Goal: Information Seeking & Learning: Check status

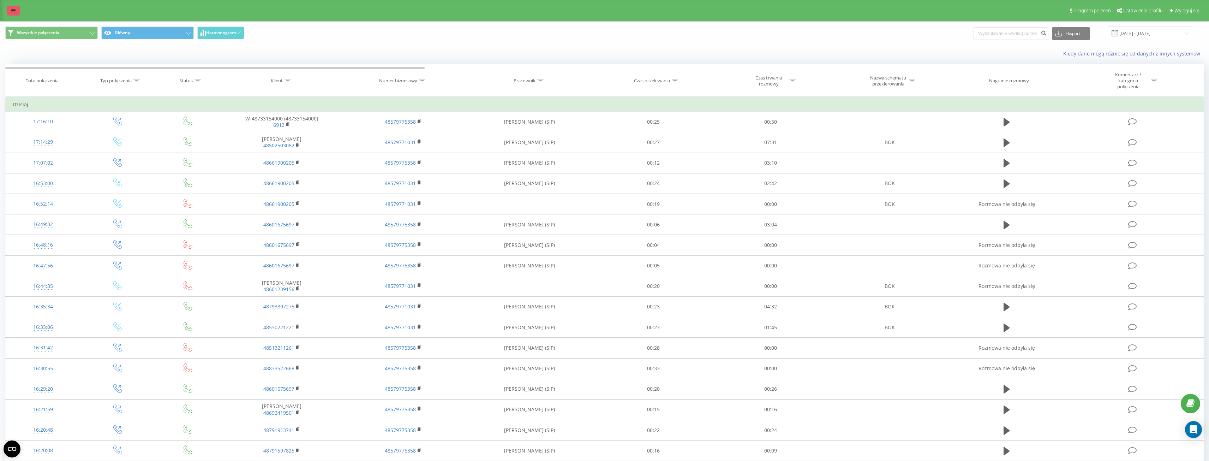
drag, startPoint x: 0, startPoint y: 0, endPoint x: 13, endPoint y: 11, distance: 17.5
click at [13, 11] on icon at bounding box center [13, 10] width 4 height 5
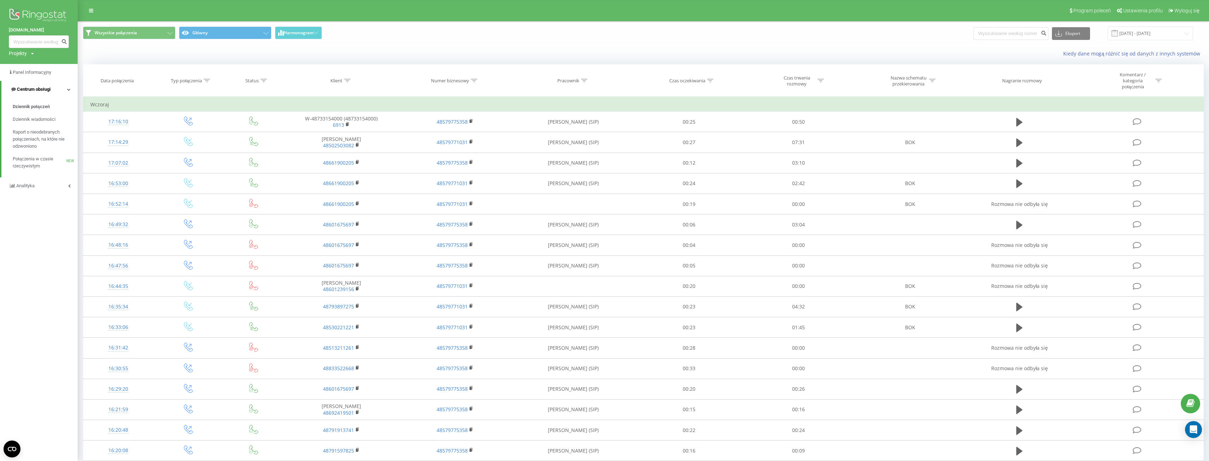
click at [38, 87] on span "Centrum obsługi" at bounding box center [34, 88] width 34 height 5
click at [38, 87] on span "Centrum obsługi" at bounding box center [33, 88] width 34 height 5
click at [40, 135] on span "Raport o nieodebranych połączeniach, na które nie odzwoniono" at bounding box center [43, 139] width 61 height 21
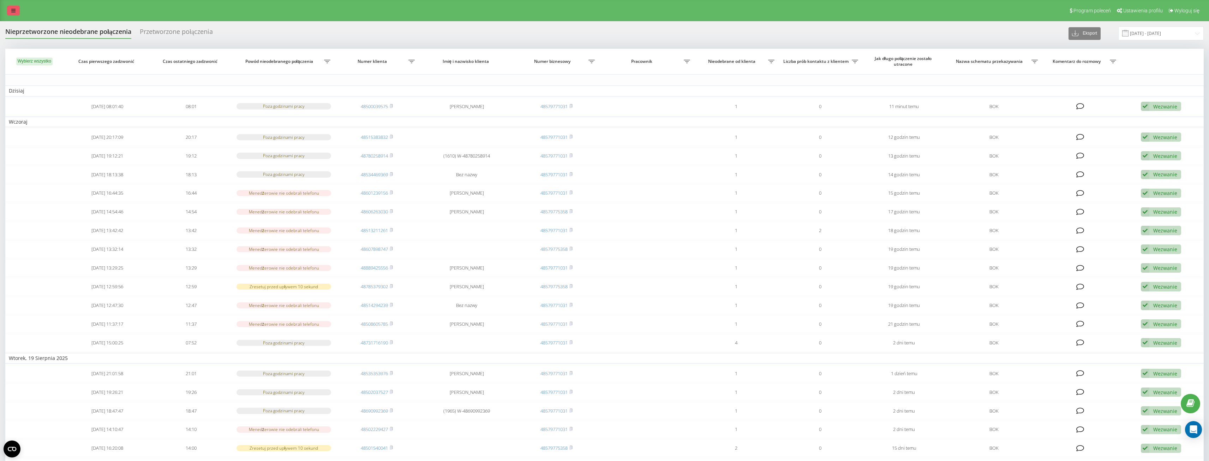
click at [17, 9] on link at bounding box center [13, 11] width 13 height 10
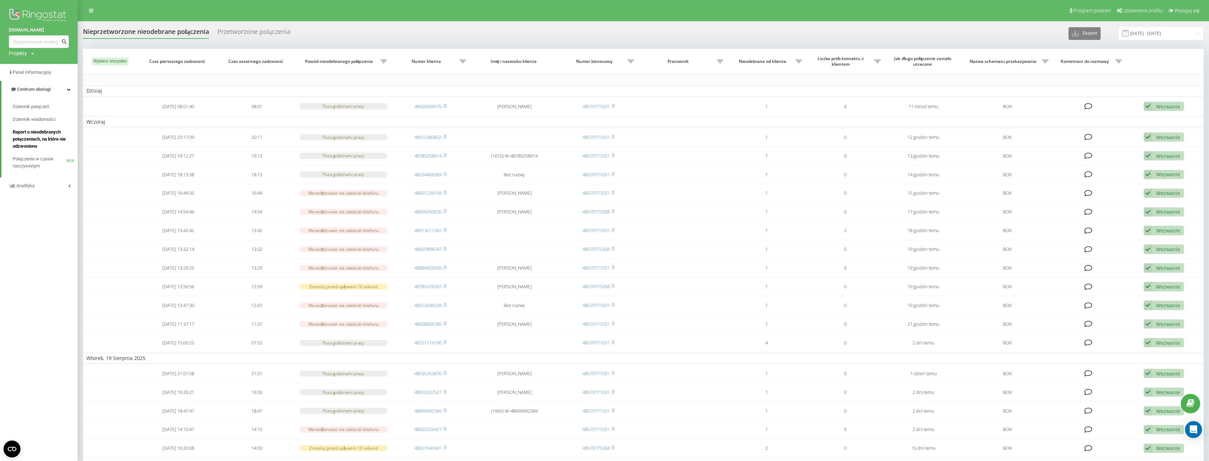
click at [34, 152] on link "Raport o nieodebranych połączeniach, na które nie odzwoniono" at bounding box center [45, 139] width 65 height 27
click at [28, 165] on span "Połączenia w czasie rzeczywistym" at bounding box center [40, 162] width 54 height 14
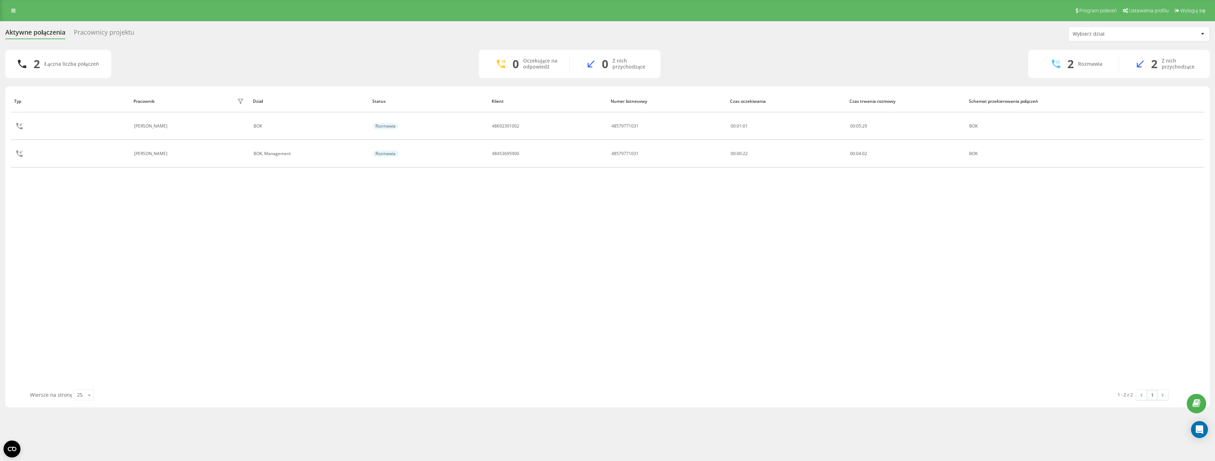
click at [98, 32] on div "Pracownicy projektu" at bounding box center [104, 34] width 60 height 11
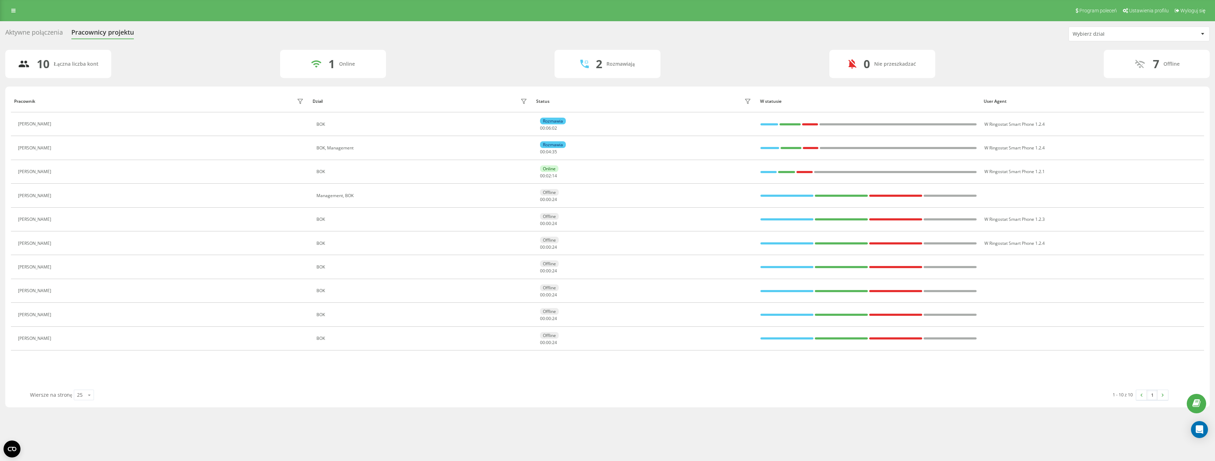
click at [42, 33] on div "Aktywne połączenia" at bounding box center [34, 34] width 58 height 11
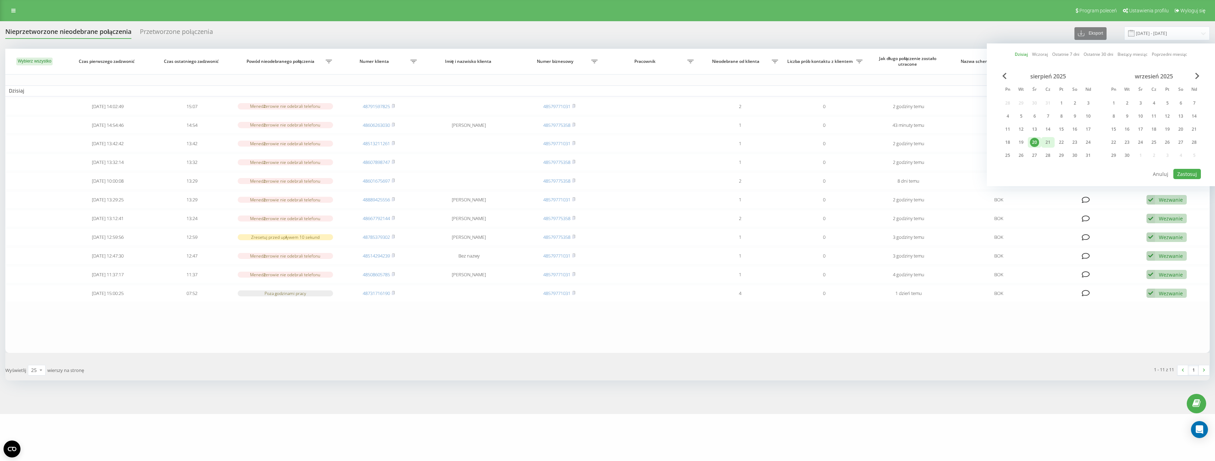
click at [1047, 143] on div "21" at bounding box center [1047, 142] width 9 height 9
click at [1193, 178] on button "Zastosuj" at bounding box center [1187, 174] width 28 height 10
type input "[DATE] - [DATE]"
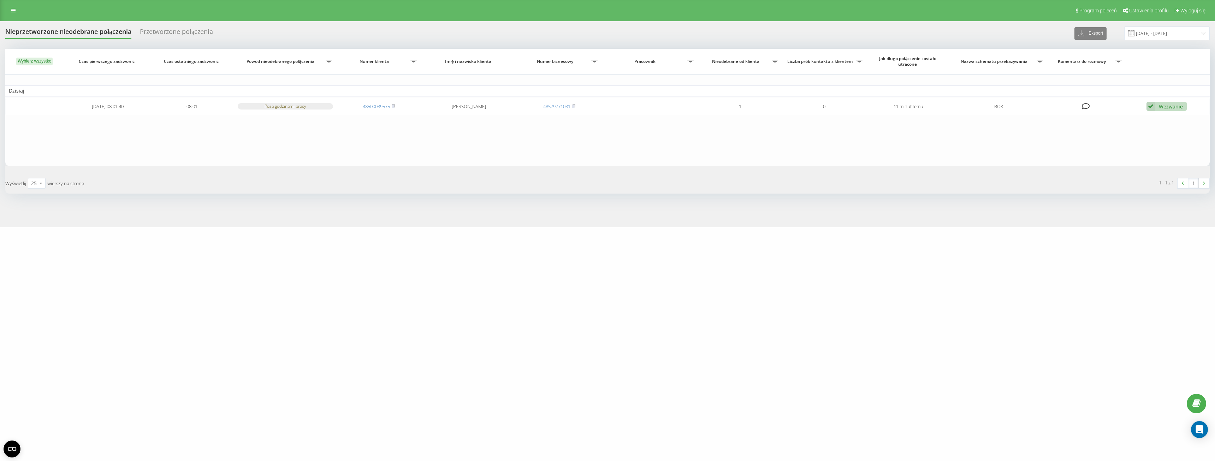
click at [172, 33] on div "Przetworzone połączenia" at bounding box center [176, 33] width 73 height 11
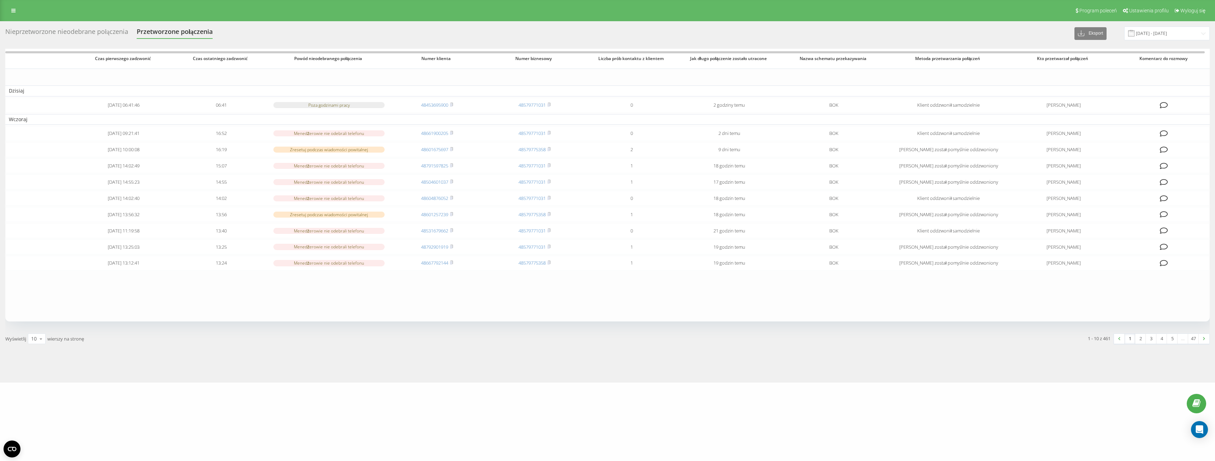
click at [89, 30] on div "Nieprzetworzone nieodebrane połączenia" at bounding box center [66, 33] width 123 height 11
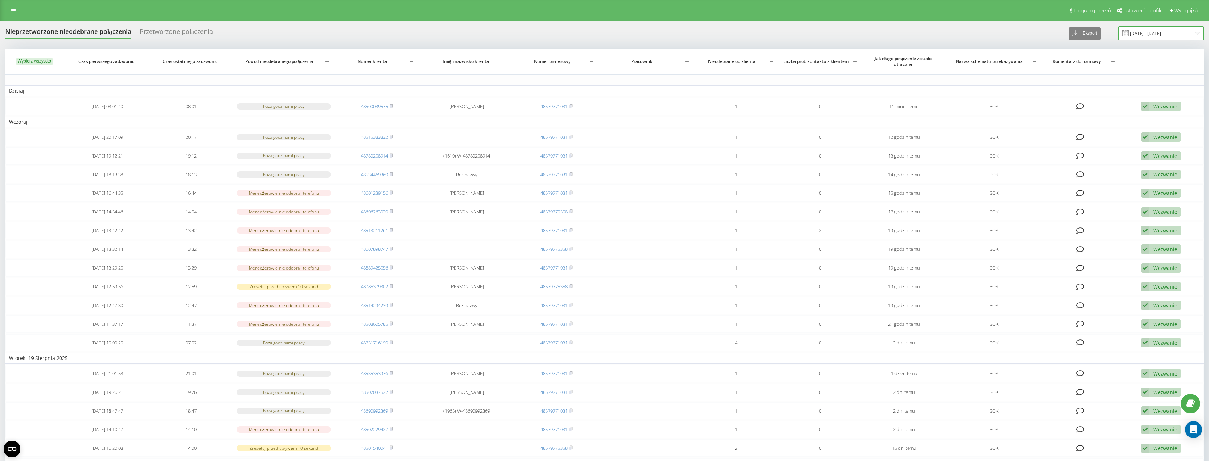
click at [1174, 30] on input "[DATE] - [DATE]" at bounding box center [1160, 33] width 85 height 14
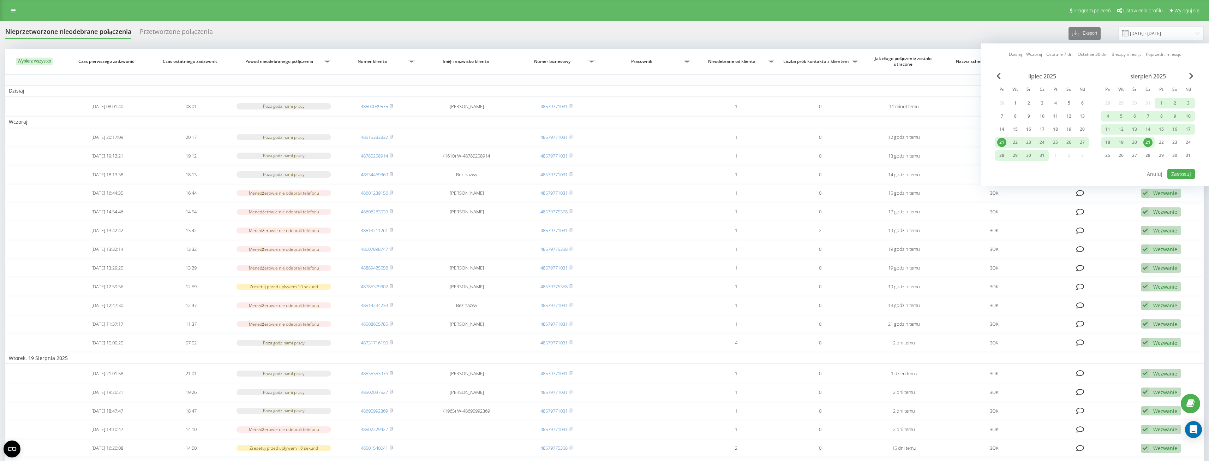
click at [1151, 141] on div "21" at bounding box center [1148, 142] width 9 height 9
click at [1184, 173] on button "Zastosuj" at bounding box center [1182, 174] width 28 height 10
type input "21.08.2025 - 21.08.2025"
